Goal: Download file/media

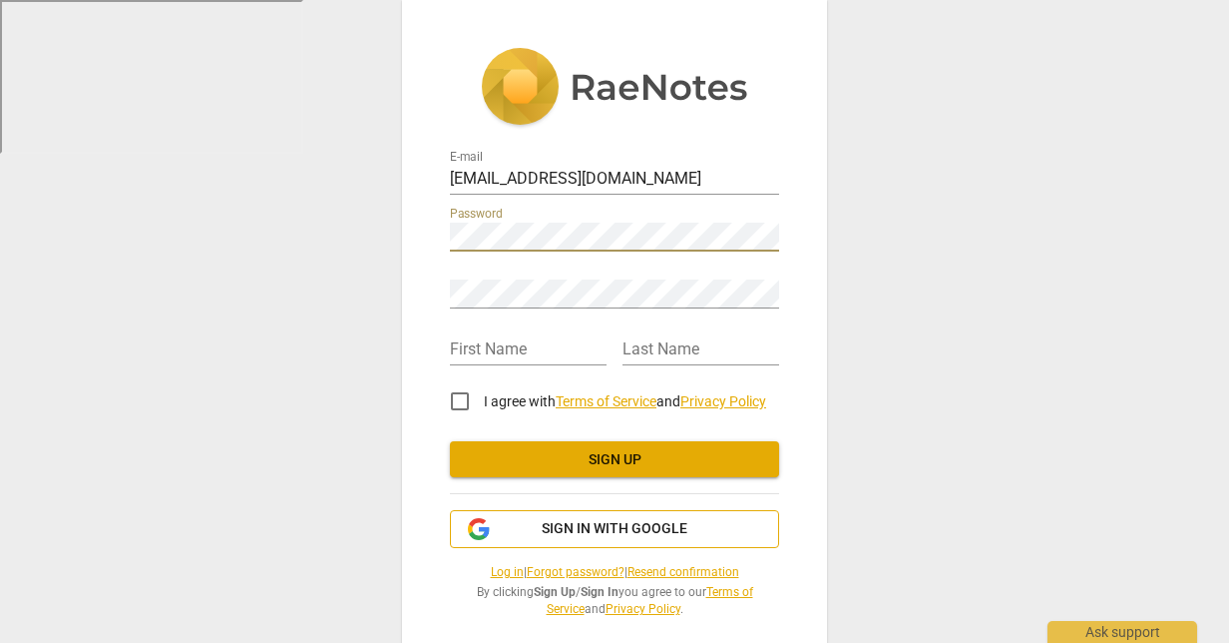
click at [512, 524] on span "Sign in with Google" at bounding box center [614, 529] width 295 height 20
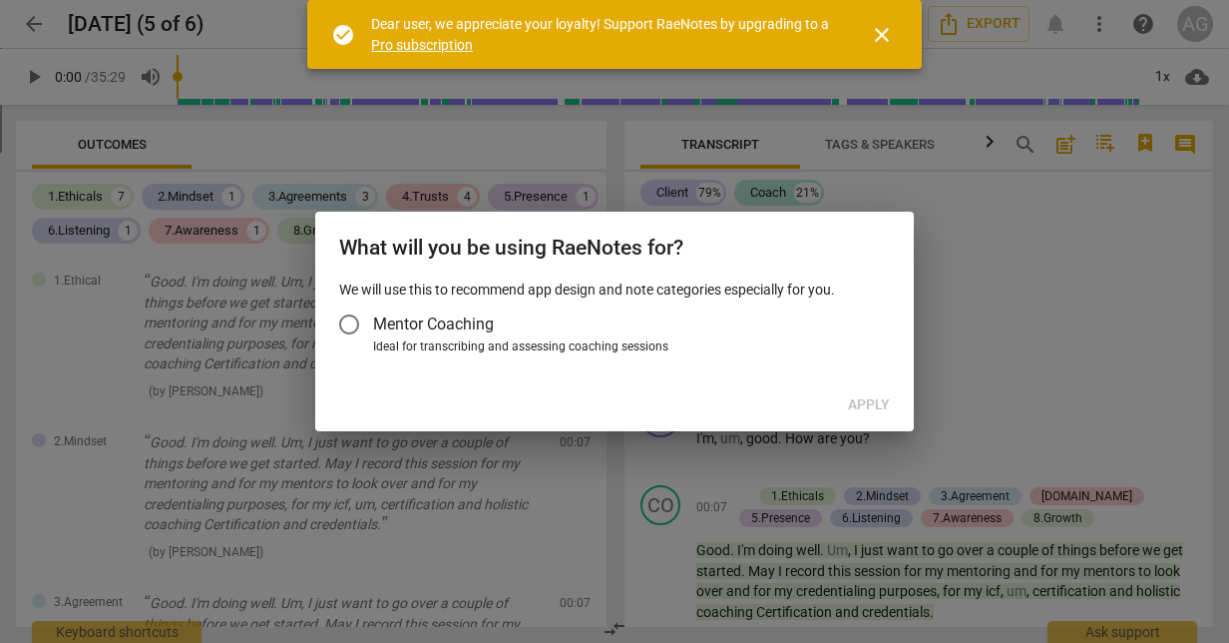
click at [377, 327] on span "Mentor Coaching" at bounding box center [433, 323] width 121 height 23
click at [373, 327] on input "Mentor Coaching" at bounding box center [349, 324] width 48 height 48
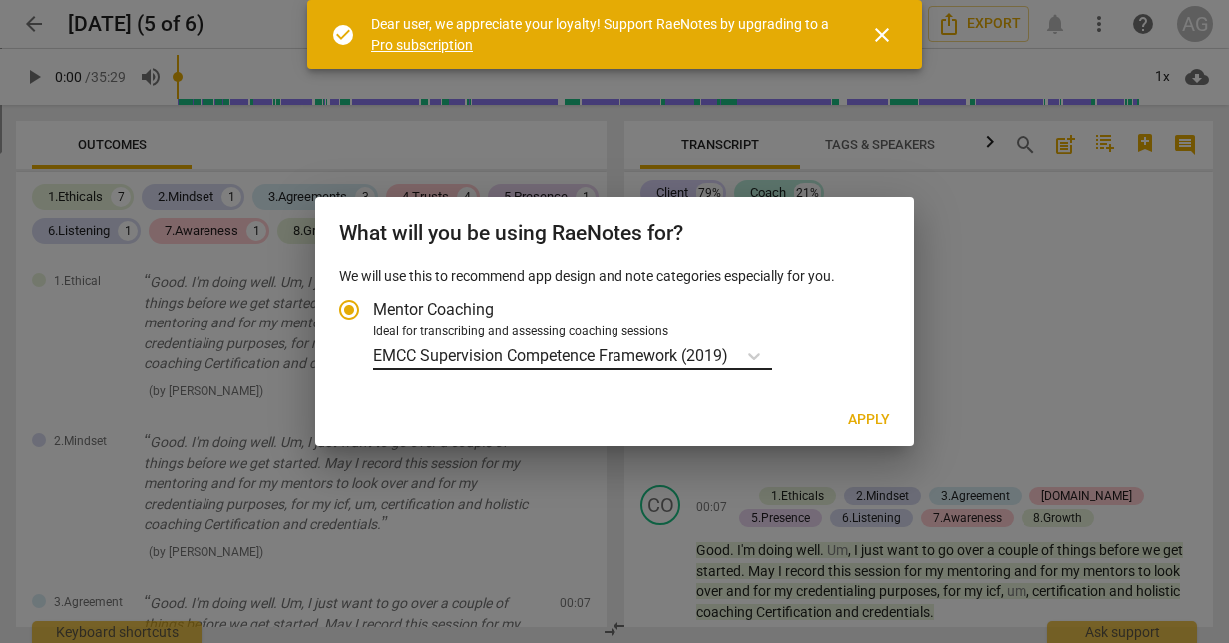
click at [725, 351] on p "EMCC Supervision Competence Framework (2019)" at bounding box center [550, 355] width 355 height 23
click at [0, 0] on input "Ideal for transcribing and assessing coaching sessions EMCC Supervision Compete…" at bounding box center [0, 0] width 0 height 0
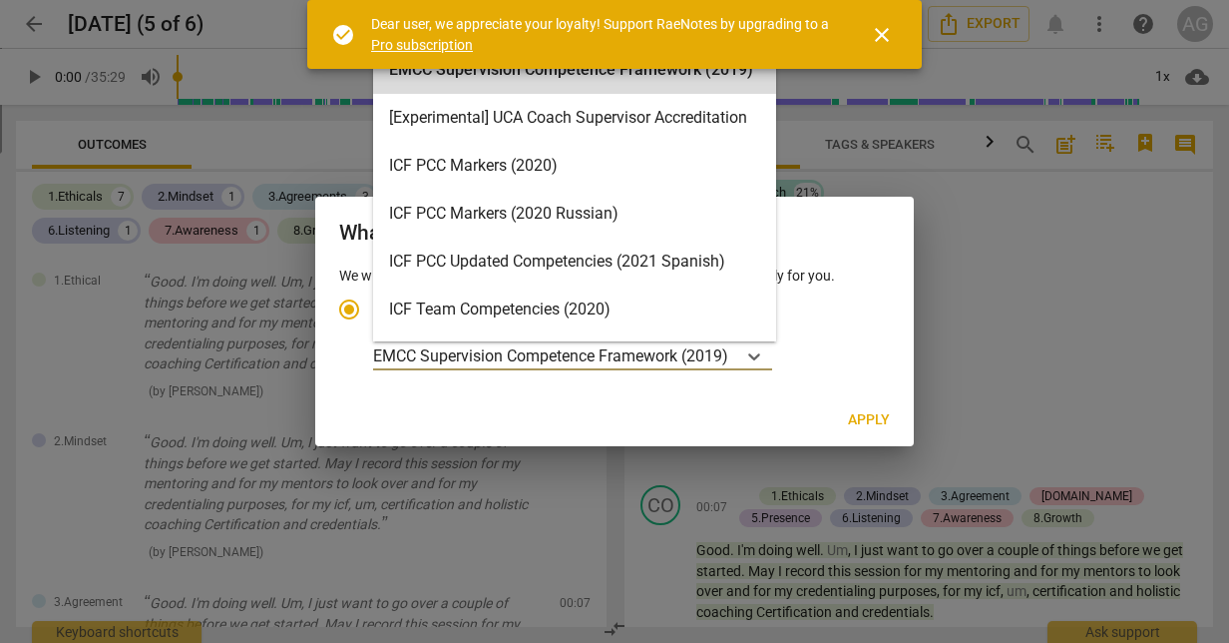
scroll to position [8, 0]
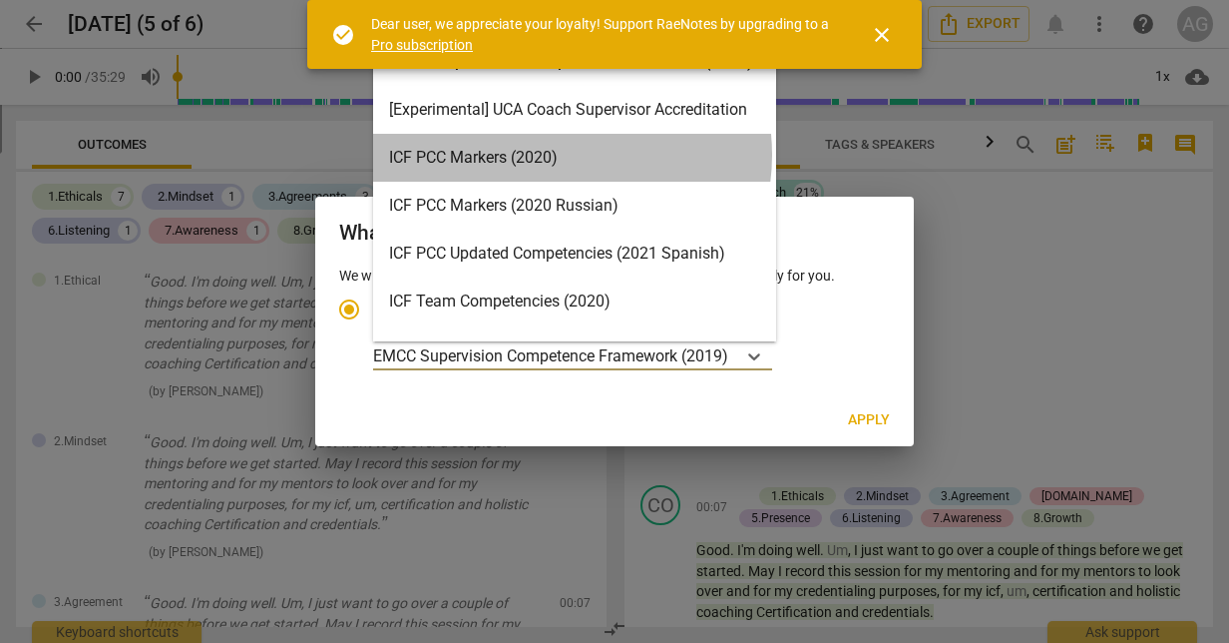
click at [562, 155] on div "ICF PCC Markers (2020)" at bounding box center [574, 158] width 403 height 48
radio input "false"
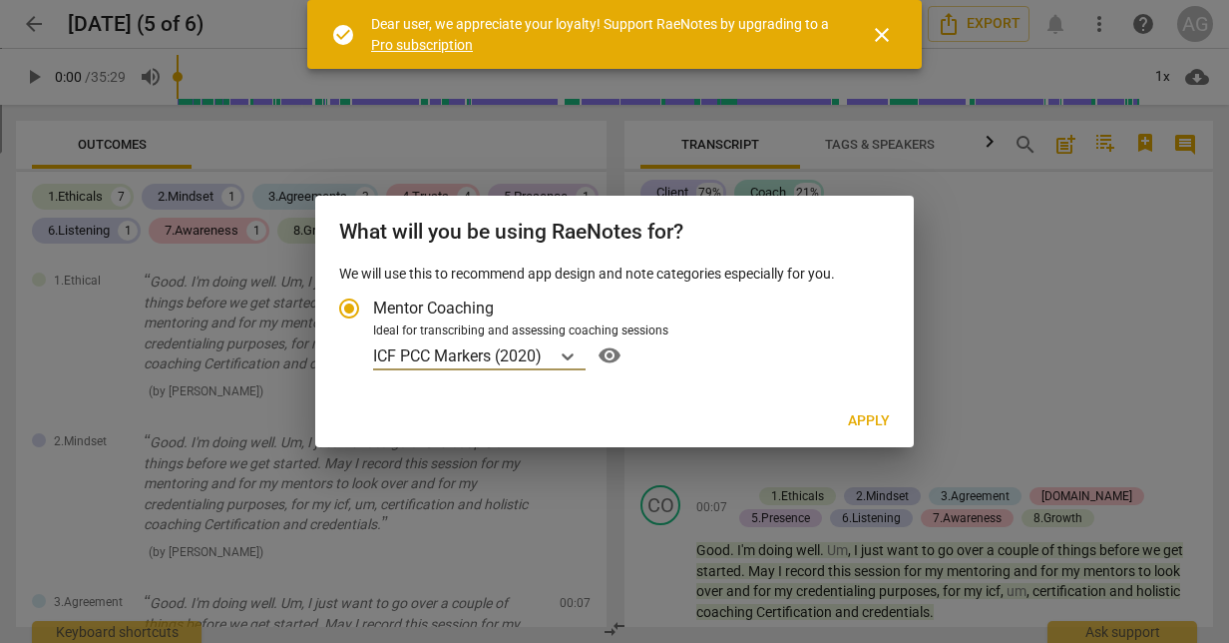
click at [882, 415] on span "Apply" at bounding box center [869, 421] width 42 height 20
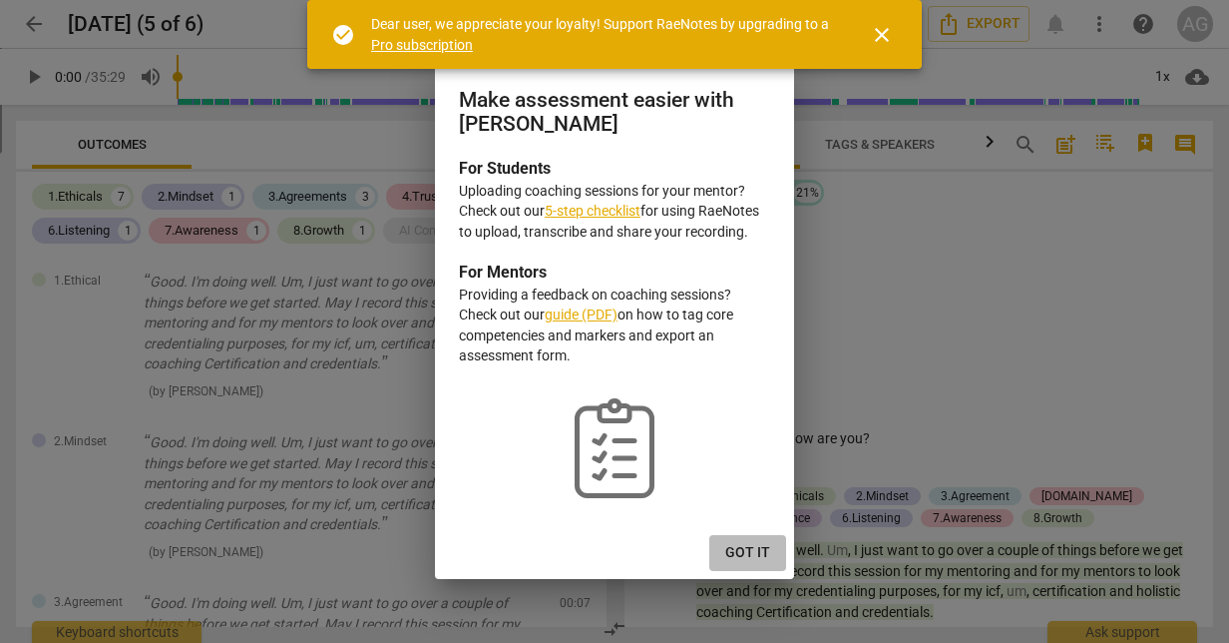
click at [758, 550] on span "Got it" at bounding box center [747, 553] width 45 height 20
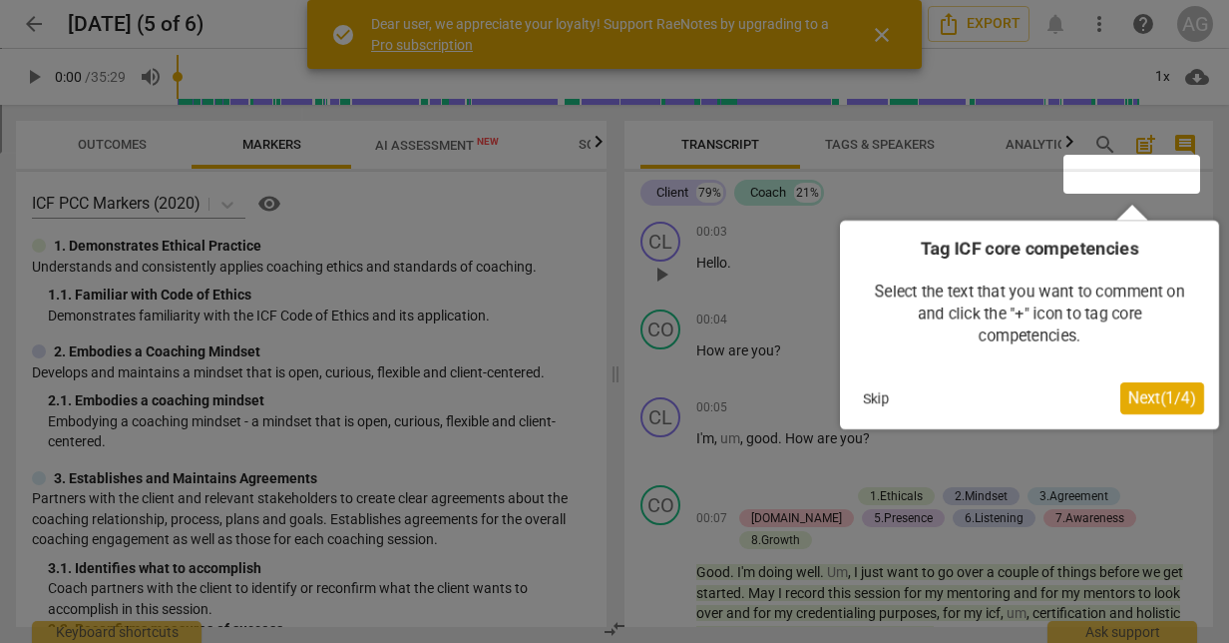
click at [1008, 297] on div "Select the text that you want to comment on and click the "+" icon to tag core …" at bounding box center [1029, 313] width 349 height 107
click at [882, 394] on button "Skip" at bounding box center [876, 398] width 42 height 30
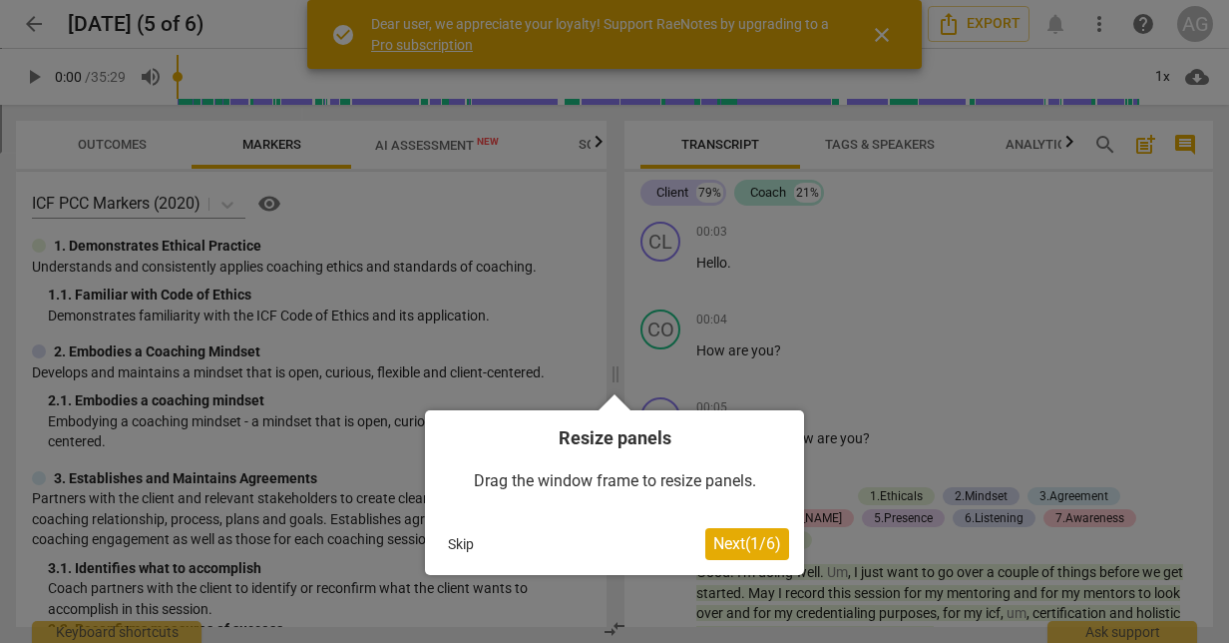
click at [988, 24] on div at bounding box center [614, 321] width 1229 height 643
click at [453, 541] on button "Skip" at bounding box center [461, 544] width 42 height 30
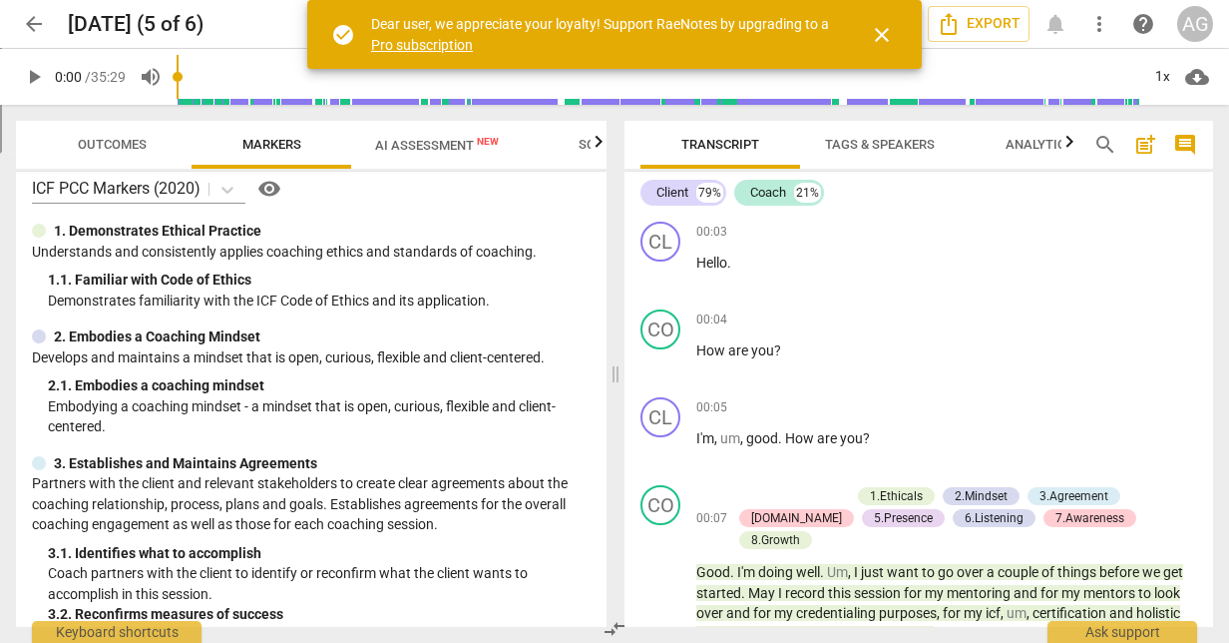
scroll to position [16, 0]
click at [994, 24] on span "Export" at bounding box center [979, 24] width 84 height 24
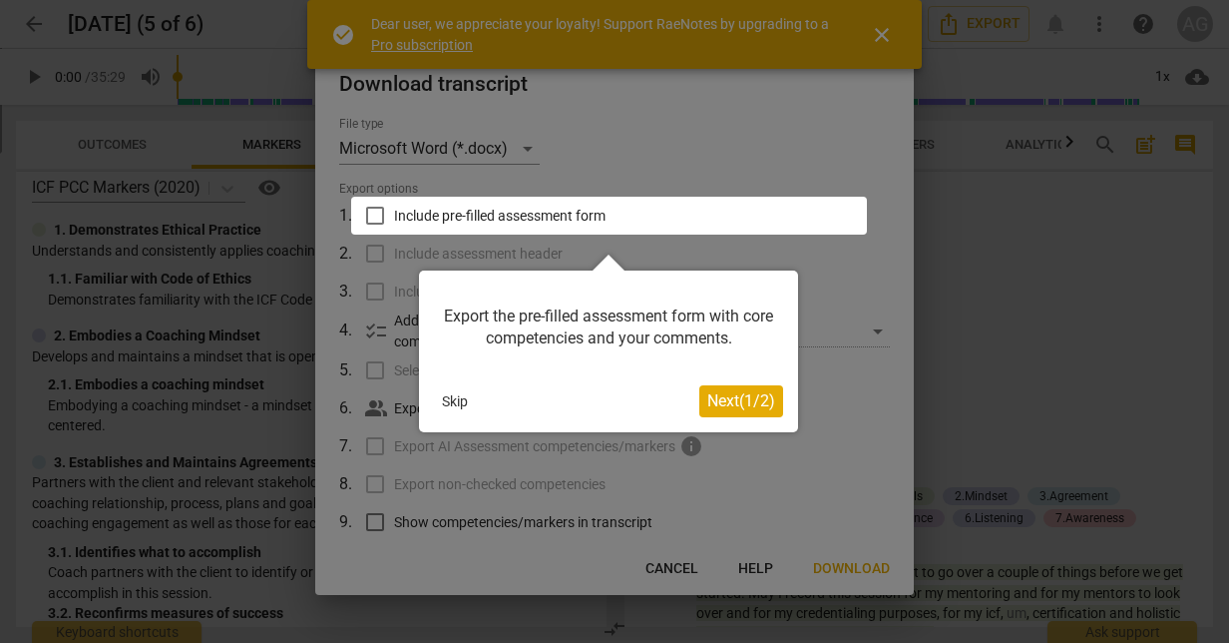
click at [455, 405] on button "Skip" at bounding box center [455, 401] width 42 height 30
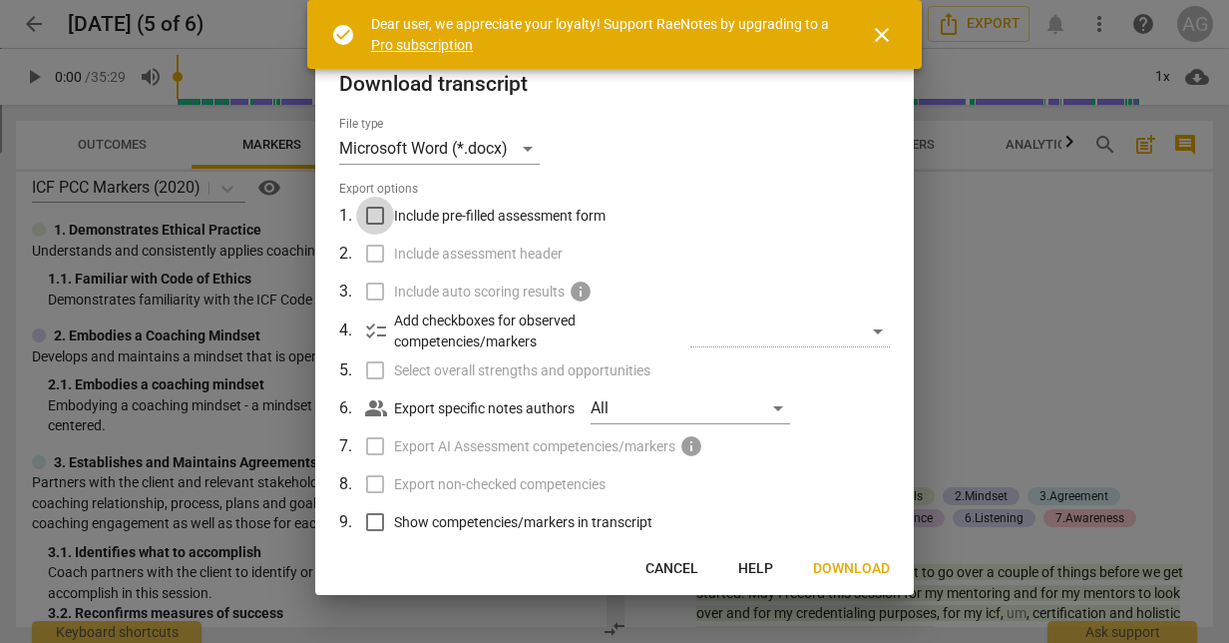
click at [376, 222] on input "Include pre-filled assessment form" at bounding box center [375, 216] width 38 height 38
checkbox input "true"
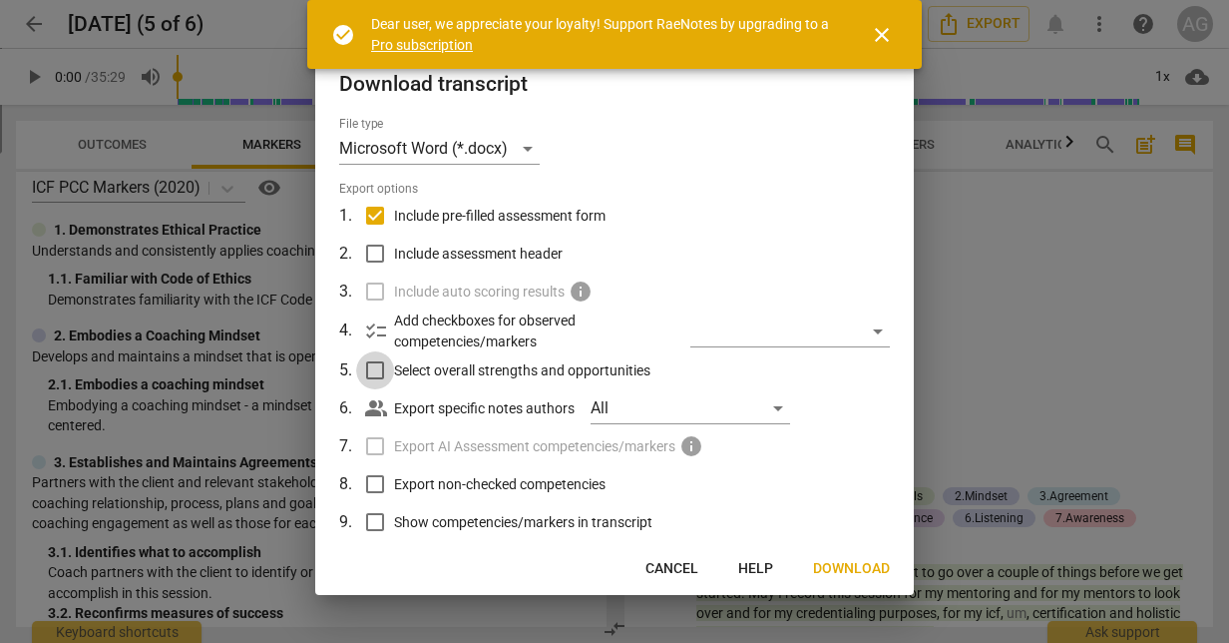
click at [377, 375] on input "Select overall strengths and opportunities" at bounding box center [375, 370] width 38 height 38
checkbox input "true"
click at [373, 485] on input "Export non-checked competencies" at bounding box center [375, 484] width 38 height 38
checkbox input "true"
click at [371, 524] on input "Show competencies/markers in transcript" at bounding box center [375, 522] width 38 height 38
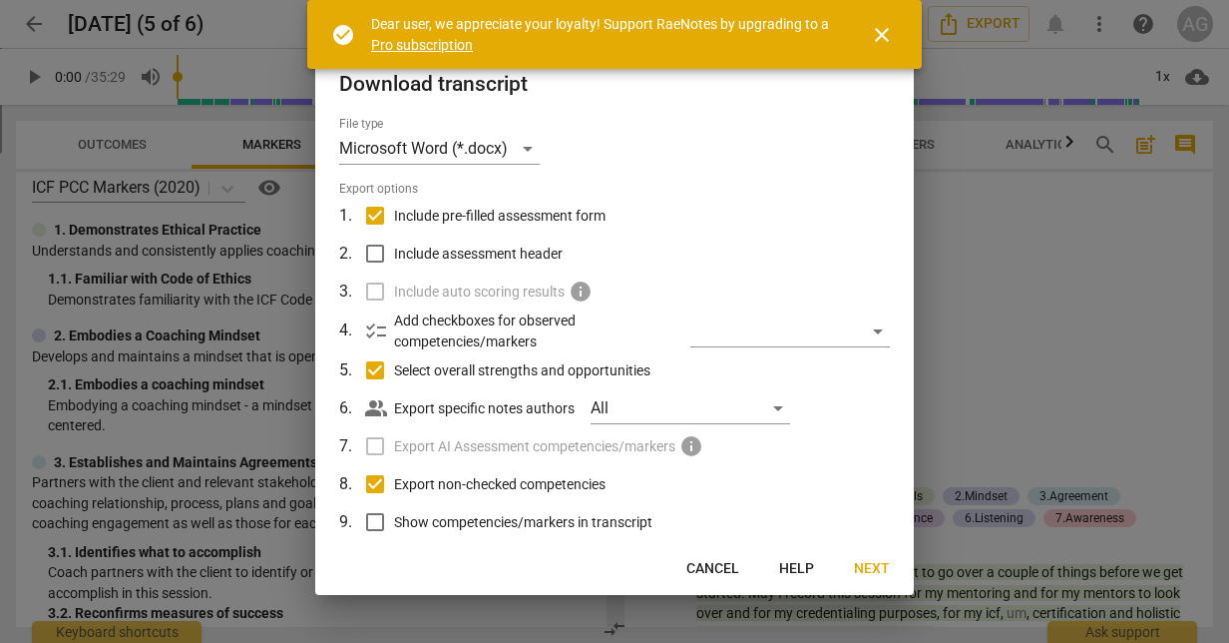
checkbox input "true"
click at [841, 567] on button "Next" at bounding box center [872, 569] width 68 height 36
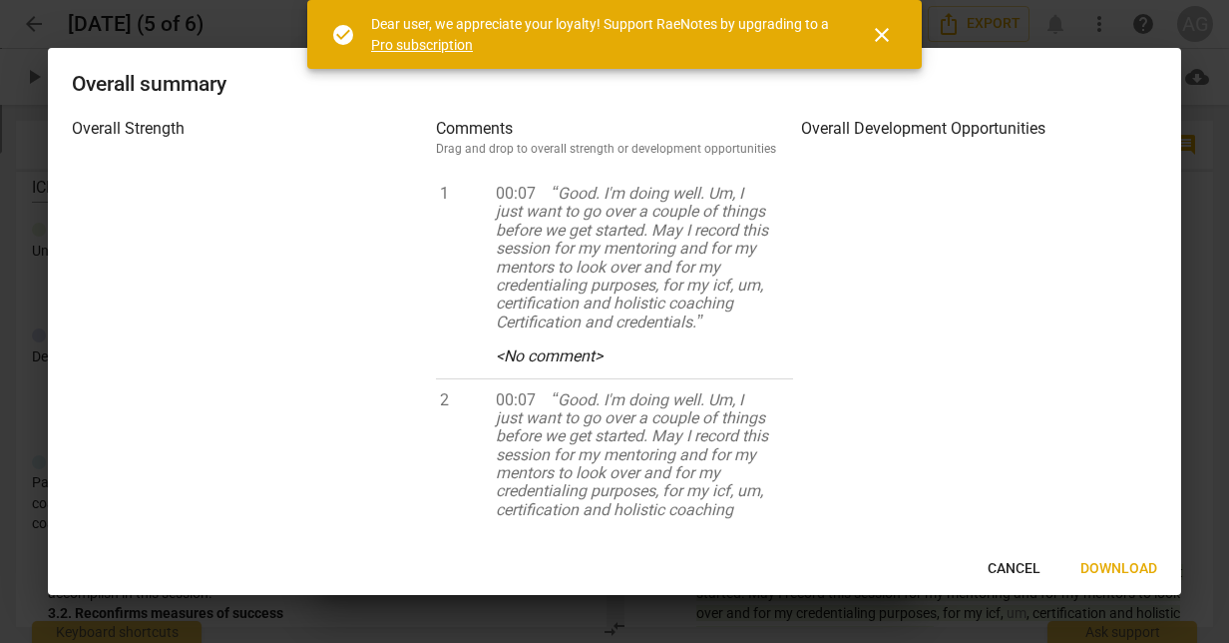
click at [1096, 577] on span "Download" at bounding box center [1119, 569] width 77 height 20
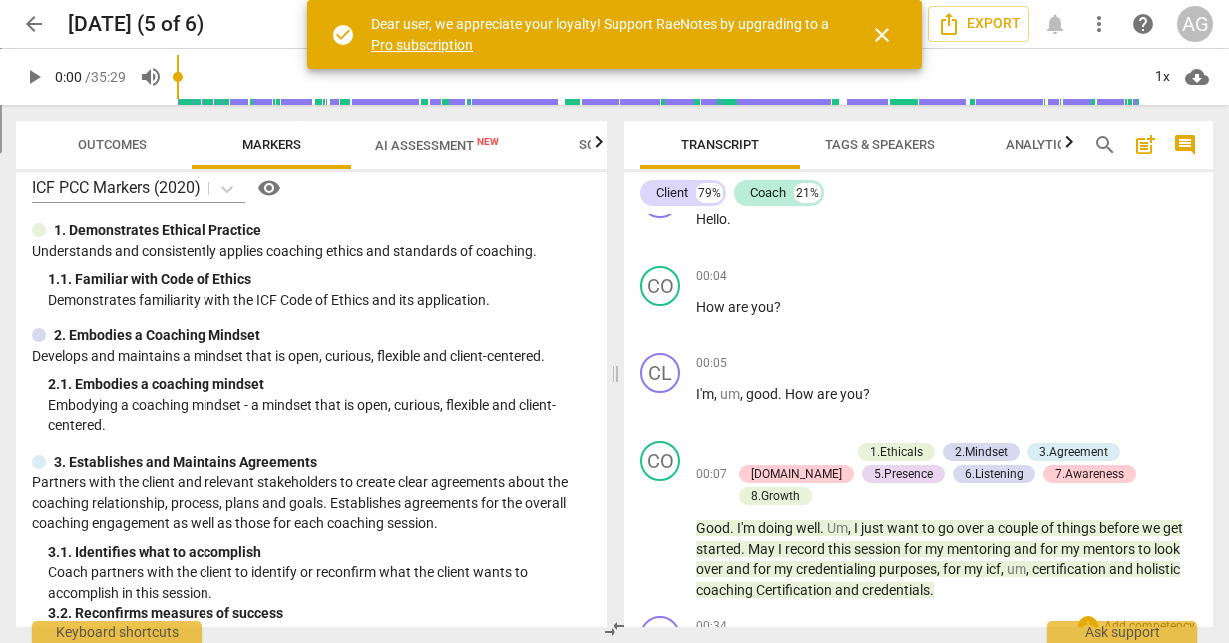
scroll to position [0, 0]
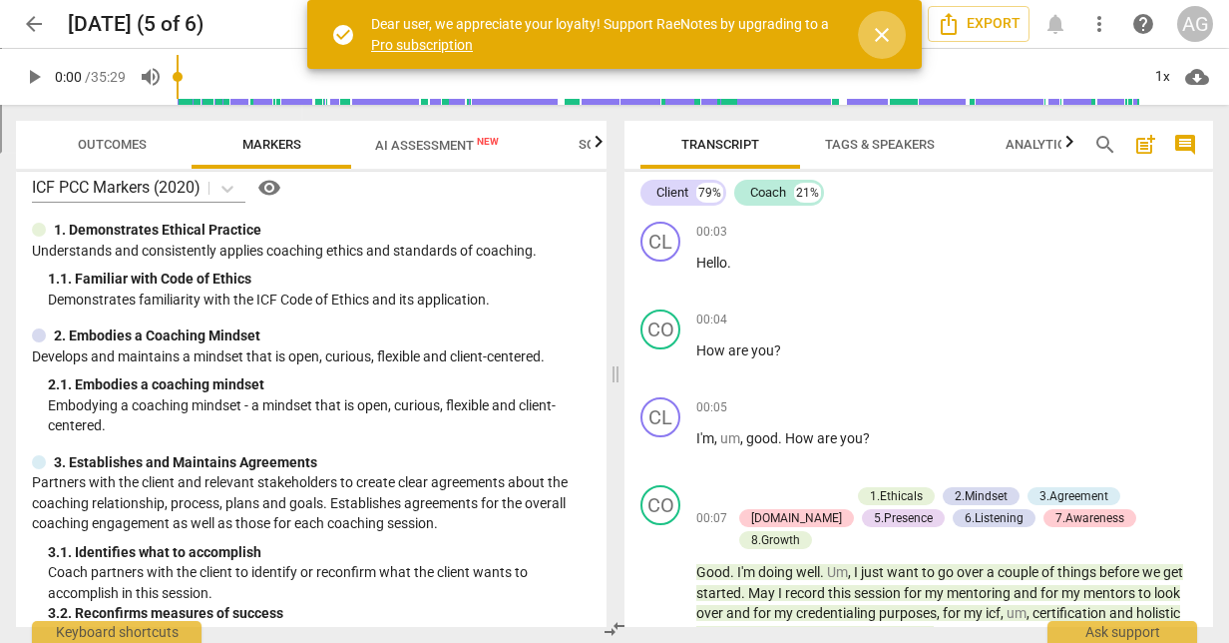
click at [877, 31] on span "close" at bounding box center [882, 35] width 24 height 24
